Goal: Browse casually: Explore the website without a specific task or goal

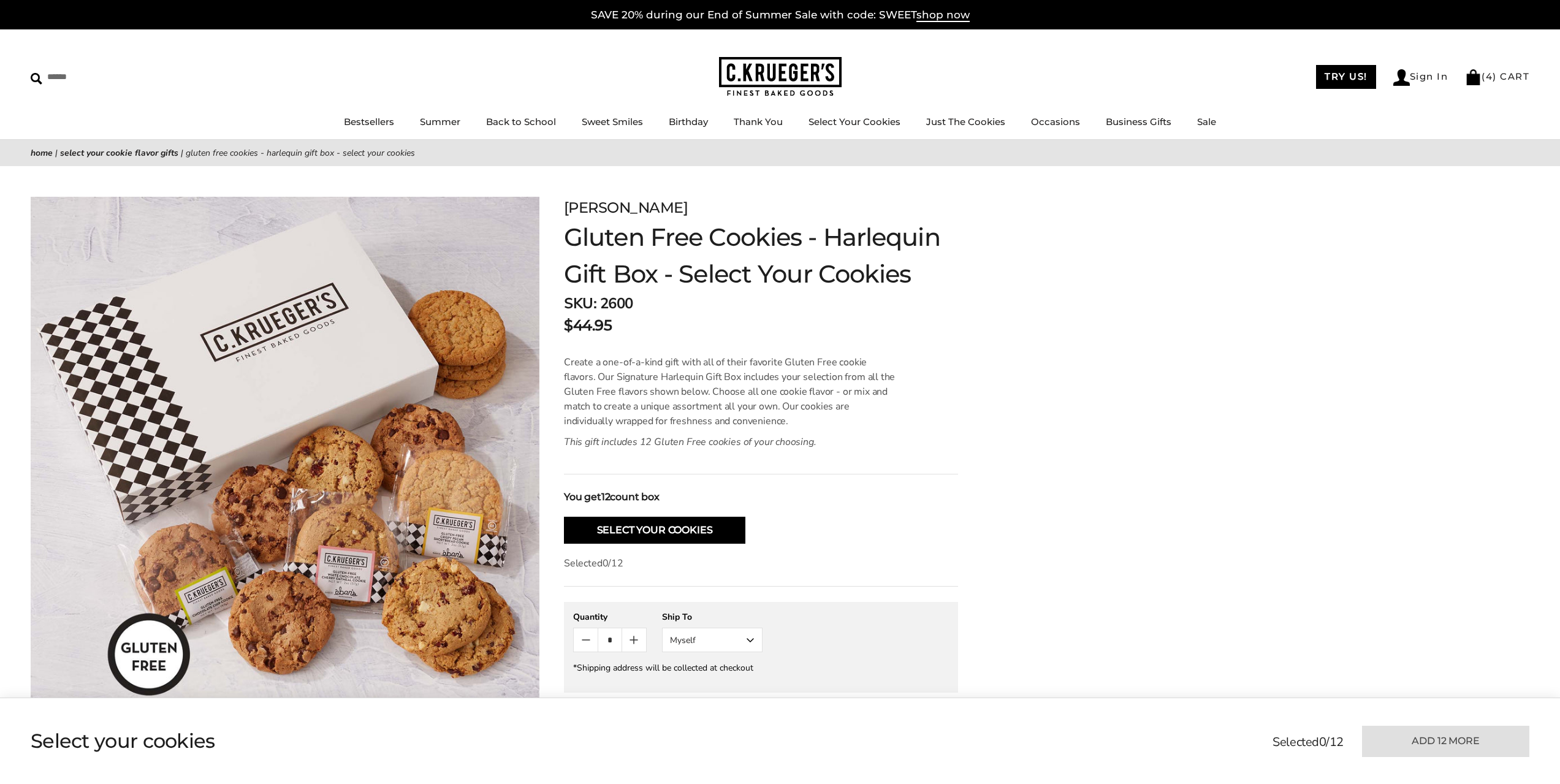
click at [796, 72] on img at bounding box center [781, 77] width 123 height 40
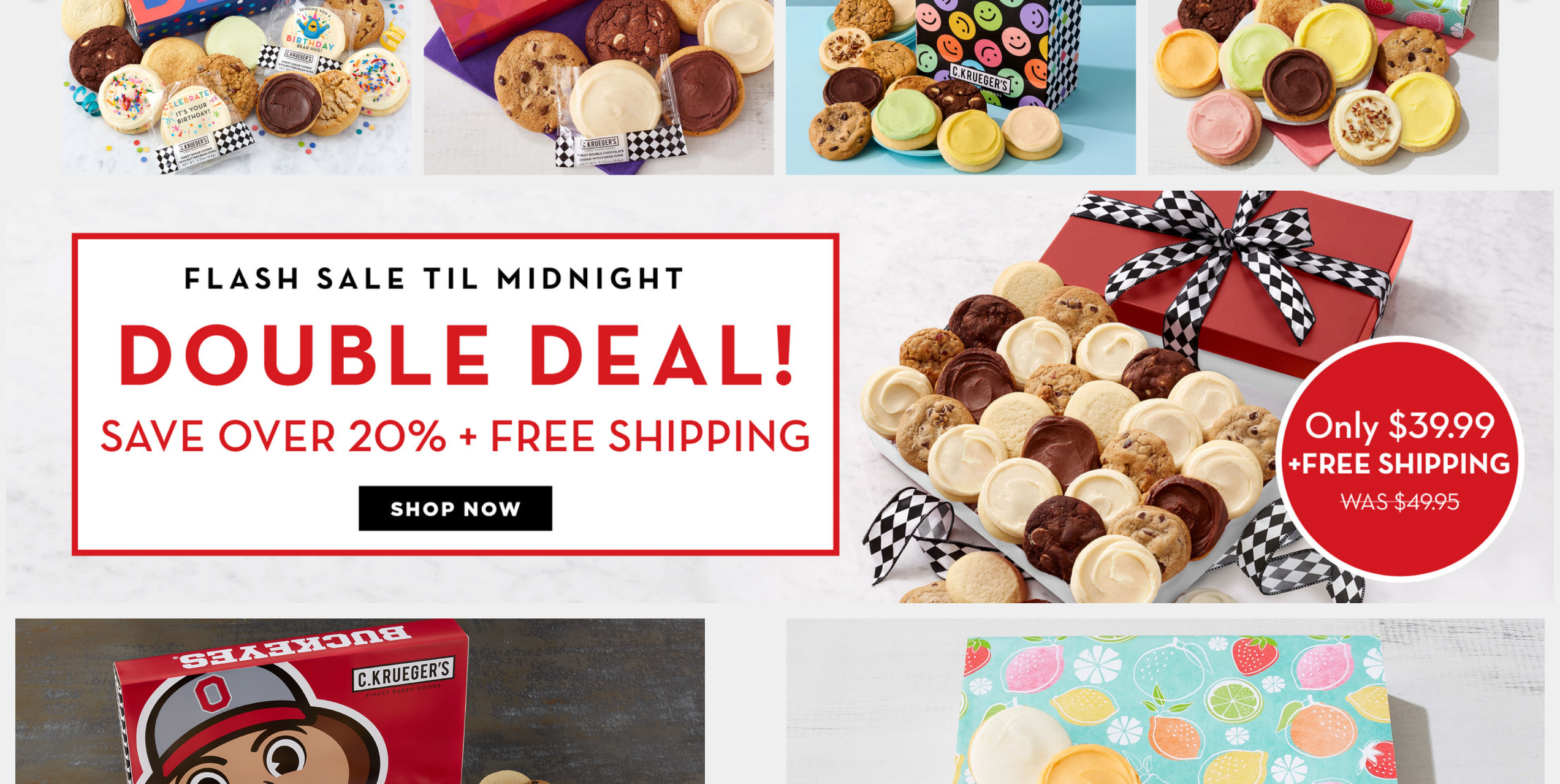
scroll to position [919, 0]
